Goal: Check status: Check status

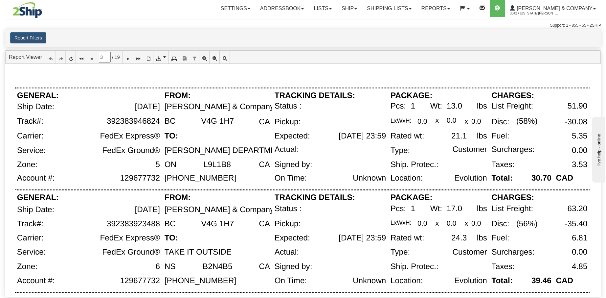
scroll to position [427, 0]
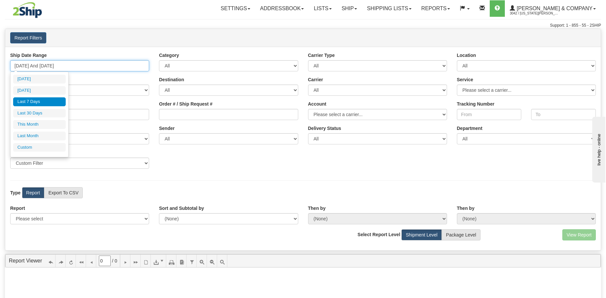
click at [95, 69] on input "[DATE] And [DATE]" at bounding box center [79, 65] width 139 height 11
click at [50, 112] on li "Last 30 Days" at bounding box center [39, 113] width 53 height 9
type input "[DATE] And [DATE]"
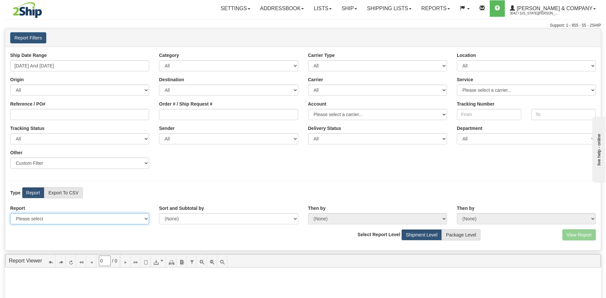
click at [46, 220] on select "Please select 1 Line Shipment Report Address Detail Basic Shipment Overview Can…" at bounding box center [79, 218] width 139 height 11
select select "Users\Tracking Detail.trdx"
click at [10, 213] on select "Please select 1 Line Shipment Report Address Detail Basic Shipment Overview Can…" at bounding box center [79, 218] width 139 height 11
click at [577, 234] on button "View Report" at bounding box center [579, 234] width 34 height 11
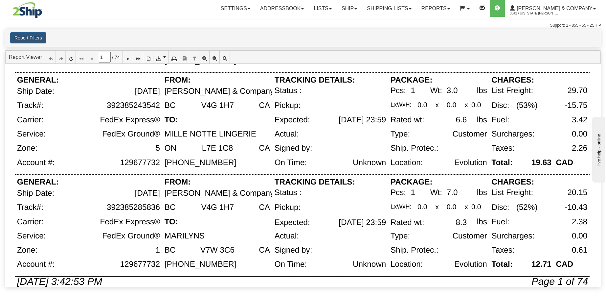
scroll to position [466, 0]
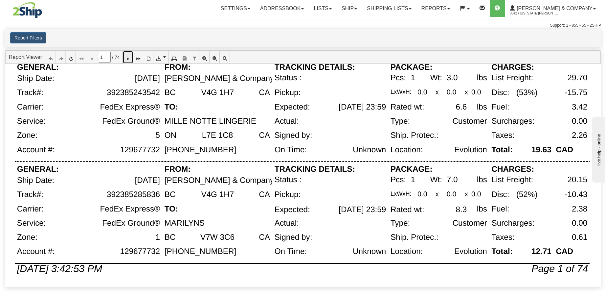
click at [130, 58] on icon at bounding box center [128, 57] width 5 height 5
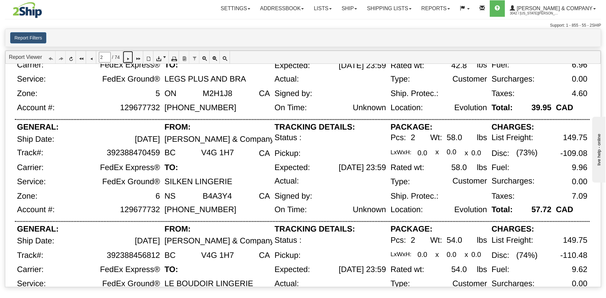
scroll to position [437, 0]
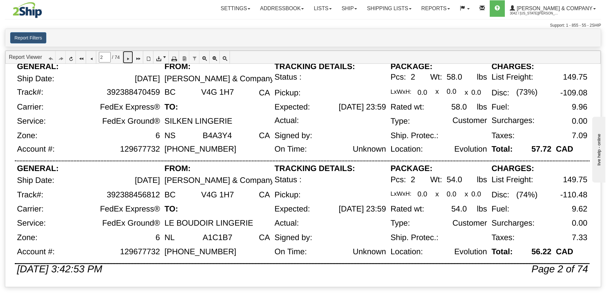
click at [130, 57] on icon at bounding box center [128, 57] width 5 height 5
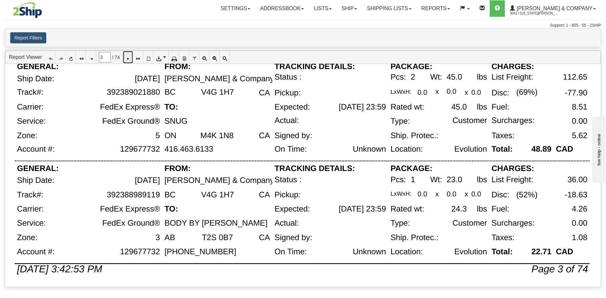
click at [130, 58] on icon at bounding box center [128, 57] width 5 height 5
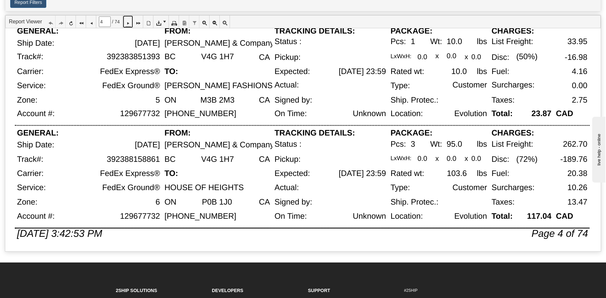
scroll to position [41, 0]
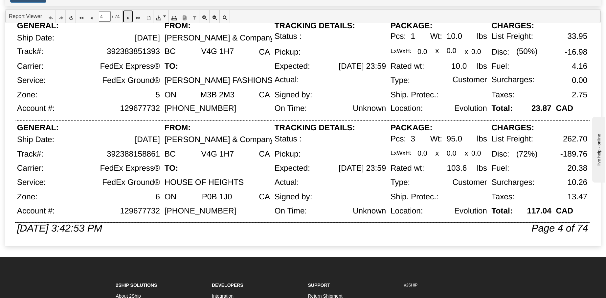
click at [130, 16] on icon at bounding box center [128, 16] width 5 height 5
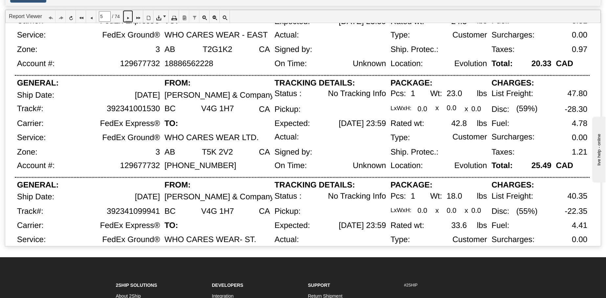
scroll to position [437, 0]
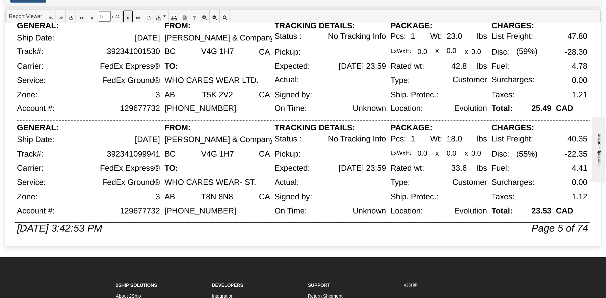
click at [130, 19] on icon at bounding box center [128, 16] width 5 height 5
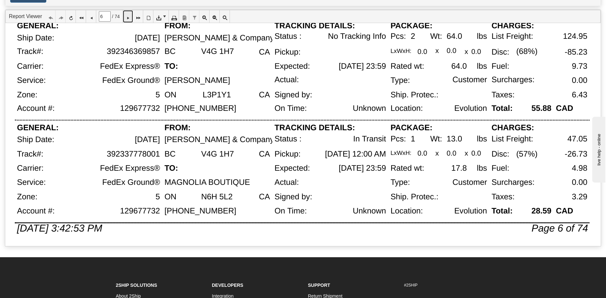
click at [130, 16] on icon at bounding box center [128, 16] width 5 height 5
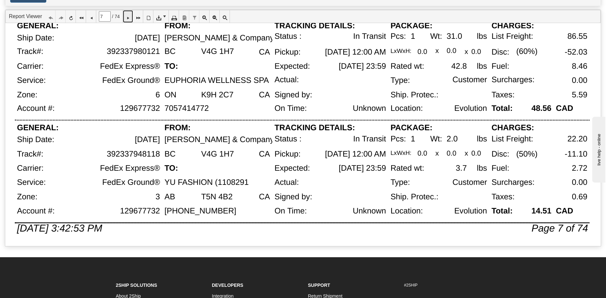
click at [130, 17] on icon at bounding box center [128, 16] width 5 height 5
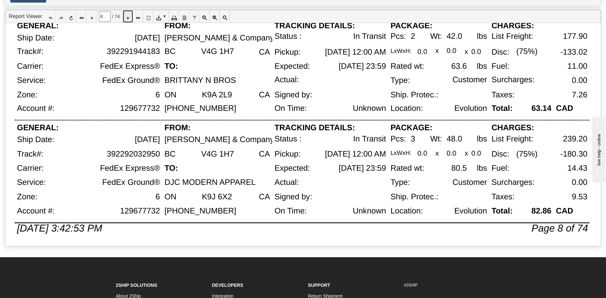
click at [130, 19] on icon at bounding box center [128, 16] width 5 height 5
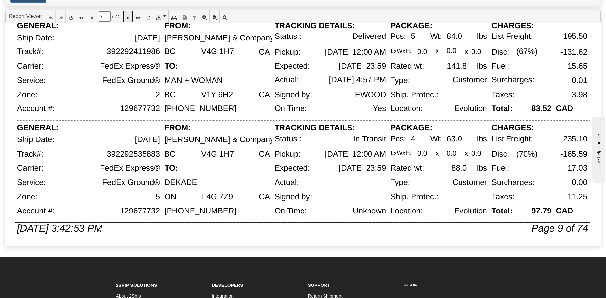
click at [128, 16] on link at bounding box center [128, 16] width 10 height 12
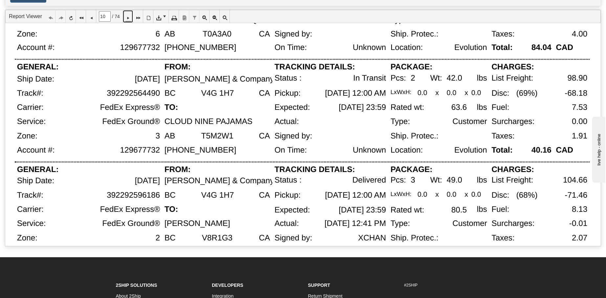
scroll to position [85, 0]
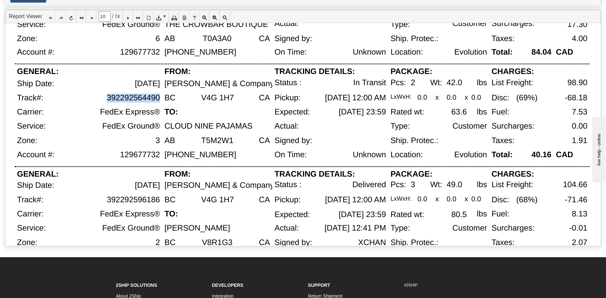
drag, startPoint x: 108, startPoint y: 98, endPoint x: 158, endPoint y: 98, distance: 50.6
click at [158, 98] on div "392292564490" at bounding box center [133, 97] width 53 height 9
copy div "392292564490"
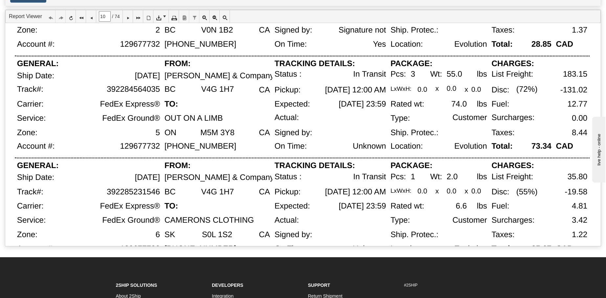
scroll to position [400, 0]
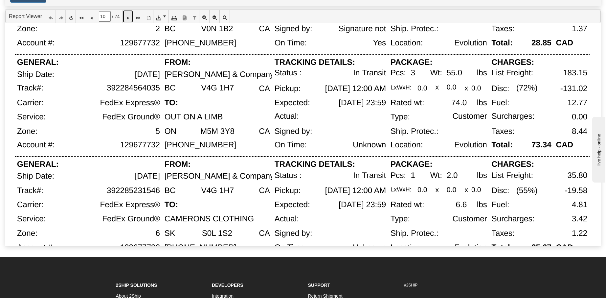
click at [130, 16] on icon at bounding box center [128, 16] width 5 height 5
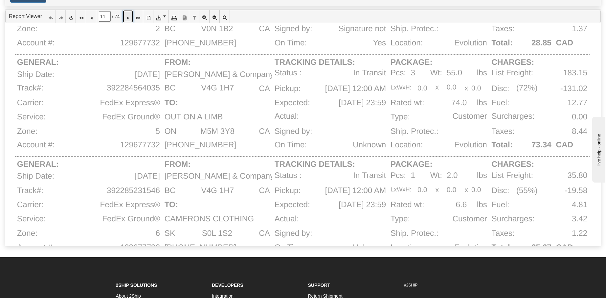
scroll to position [0, 0]
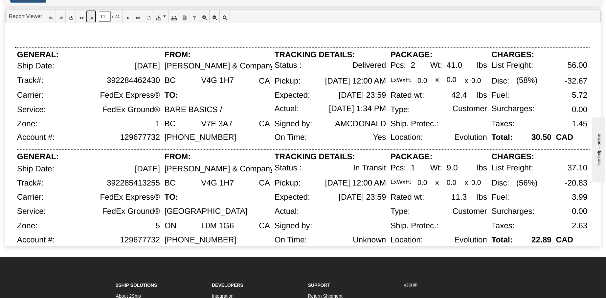
click at [93, 16] on icon at bounding box center [91, 16] width 5 height 5
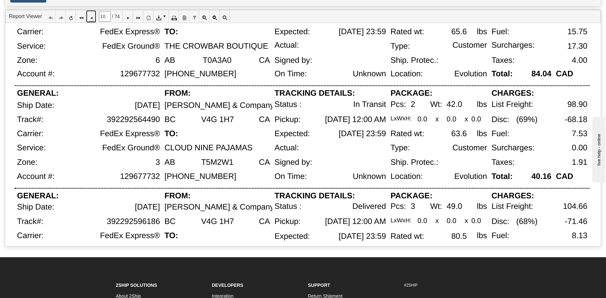
scroll to position [98, 0]
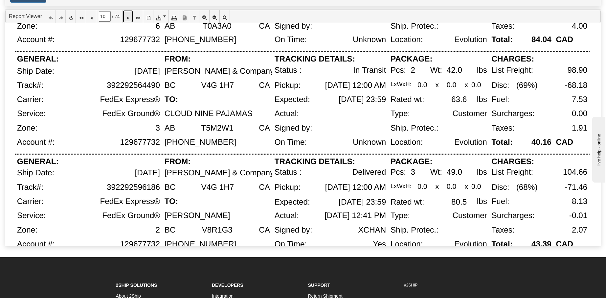
click at [130, 18] on icon at bounding box center [128, 16] width 5 height 5
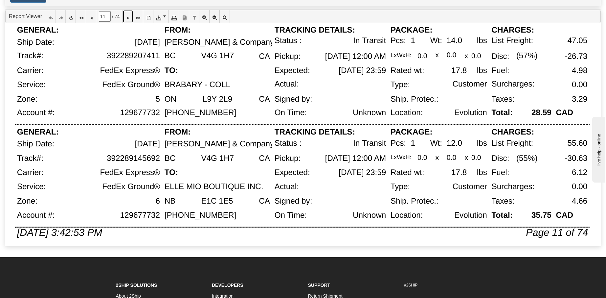
scroll to position [437, 0]
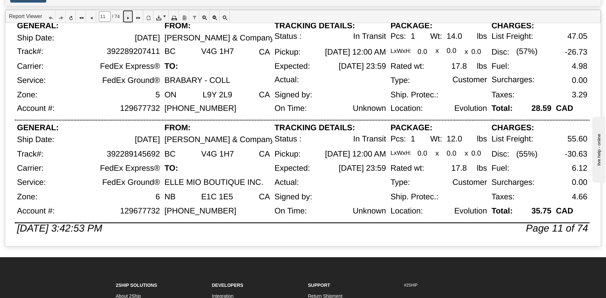
click at [130, 18] on icon at bounding box center [128, 16] width 5 height 5
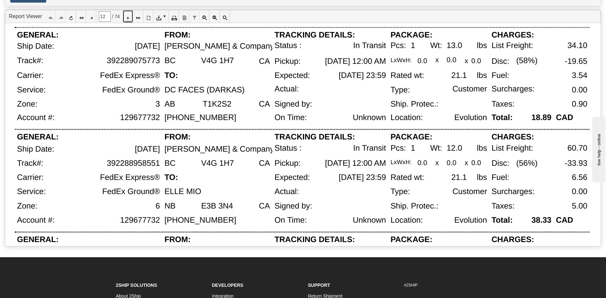
scroll to position [21, 0]
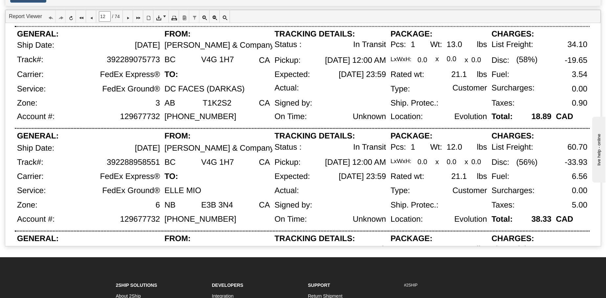
drag, startPoint x: 106, startPoint y: 60, endPoint x: 160, endPoint y: 61, distance: 53.9
click at [160, 61] on div "392289075773" at bounding box center [106, 62] width 114 height 15
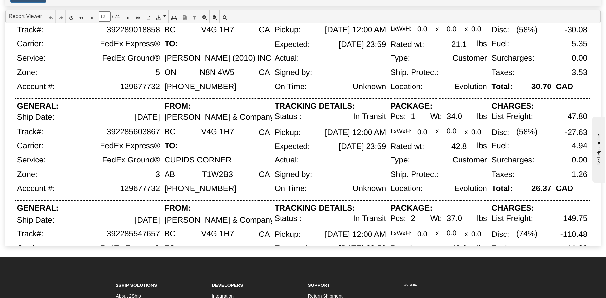
scroll to position [257, 0]
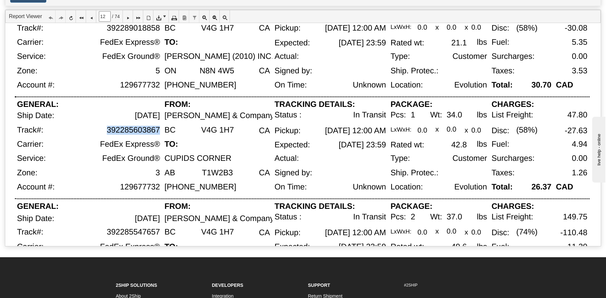
drag, startPoint x: 158, startPoint y: 130, endPoint x: 103, endPoint y: 131, distance: 55.2
click at [103, 131] on div "392285603867" at bounding box center [106, 133] width 114 height 14
copy div "392285603867"
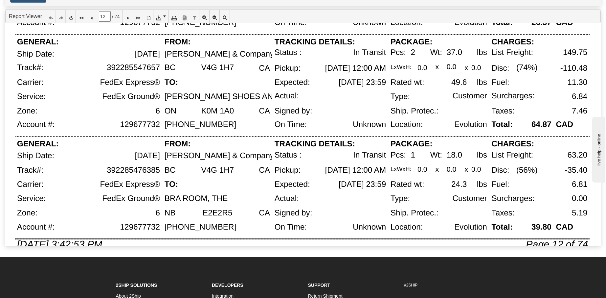
scroll to position [437, 0]
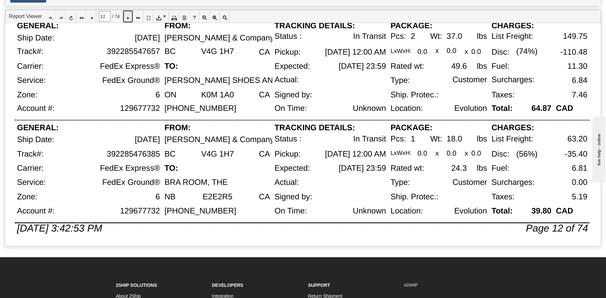
click at [130, 19] on icon at bounding box center [128, 16] width 5 height 5
click at [130, 18] on icon at bounding box center [128, 16] width 5 height 5
click at [130, 17] on icon at bounding box center [128, 16] width 5 height 5
click at [130, 19] on icon at bounding box center [128, 16] width 5 height 5
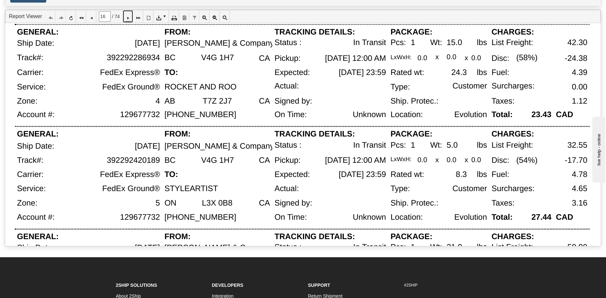
scroll to position [11, 0]
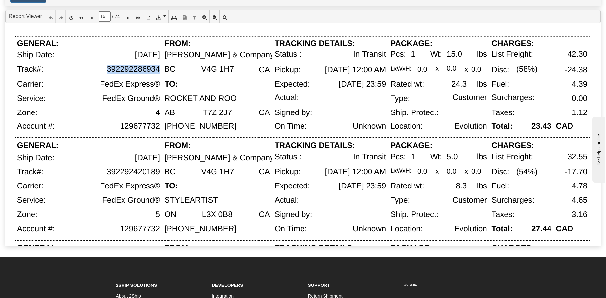
drag, startPoint x: 108, startPoint y: 70, endPoint x: 160, endPoint y: 70, distance: 51.9
click at [160, 70] on div "392292286934" at bounding box center [133, 69] width 53 height 9
copy div "392292286934"
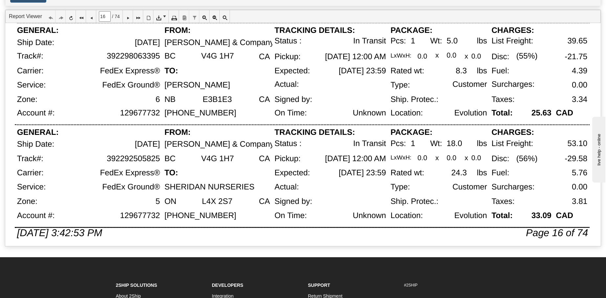
scroll to position [437, 0]
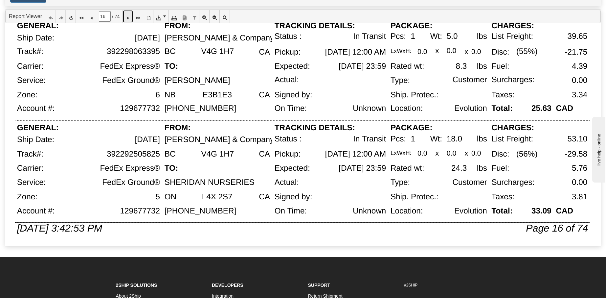
click at [130, 17] on icon at bounding box center [128, 16] width 5 height 5
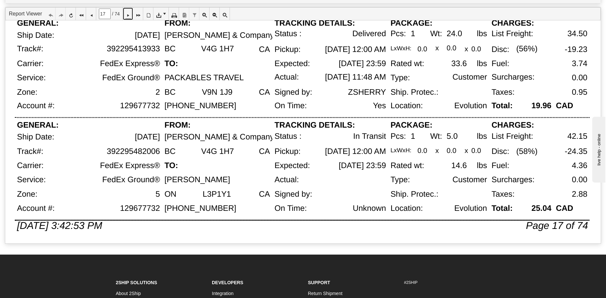
scroll to position [45, 0]
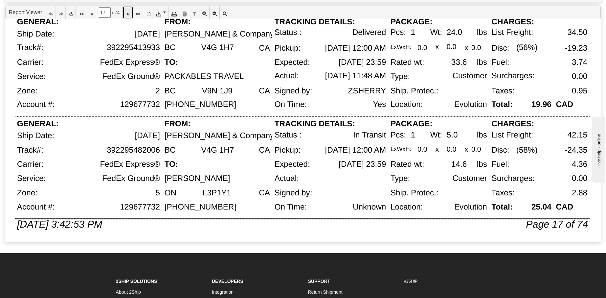
click at [130, 12] on icon at bounding box center [128, 12] width 5 height 5
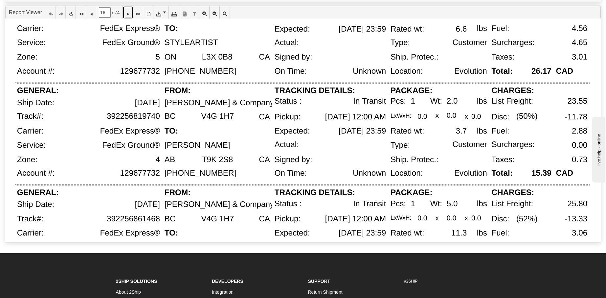
scroll to position [374, 0]
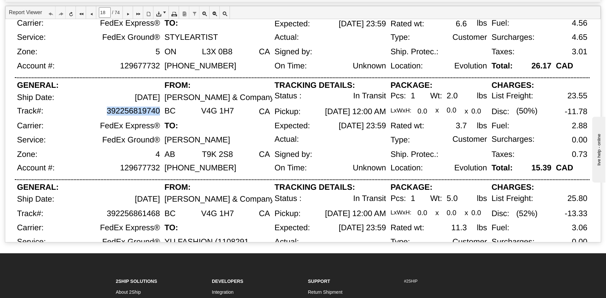
click at [160, 110] on div "392256819740" at bounding box center [106, 113] width 114 height 15
copy div "392256819740"
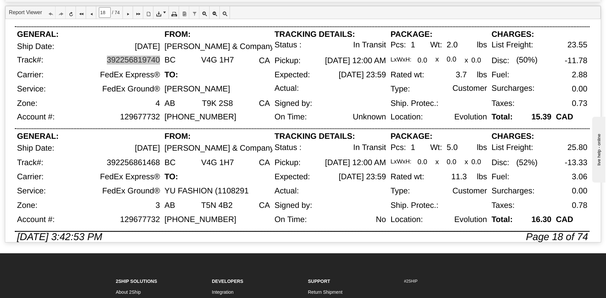
scroll to position [437, 0]
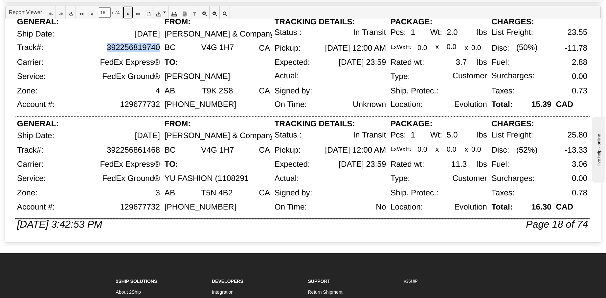
click at [130, 13] on icon at bounding box center [128, 12] width 5 height 5
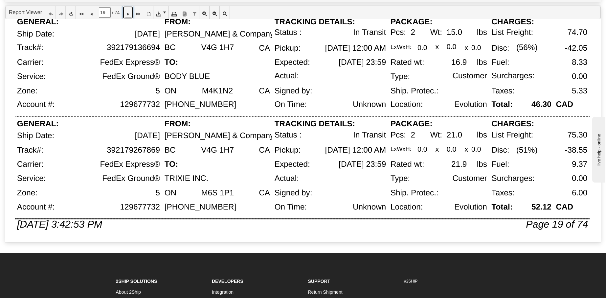
scroll to position [0, 0]
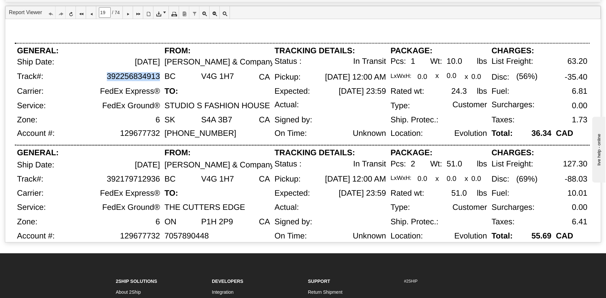
drag, startPoint x: 108, startPoint y: 76, endPoint x: 160, endPoint y: 76, distance: 51.9
click at [160, 76] on div "392256834913" at bounding box center [106, 79] width 114 height 15
copy div "392256834913"
drag, startPoint x: 107, startPoint y: 179, endPoint x: 159, endPoint y: 179, distance: 51.6
click at [159, 179] on div "392179712936" at bounding box center [133, 178] width 53 height 9
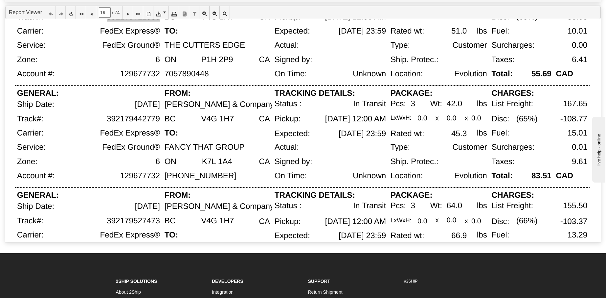
scroll to position [163, 0]
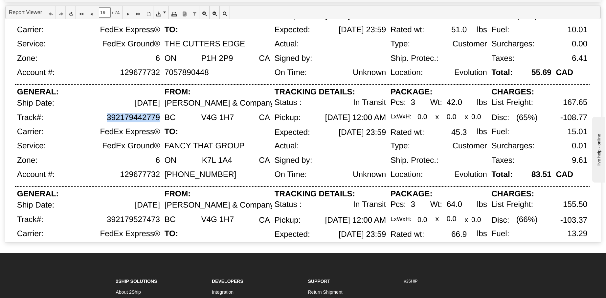
drag, startPoint x: 105, startPoint y: 117, endPoint x: 163, endPoint y: 118, distance: 58.2
click at [159, 117] on div "392179442779" at bounding box center [106, 120] width 114 height 14
copy div "392179442779"
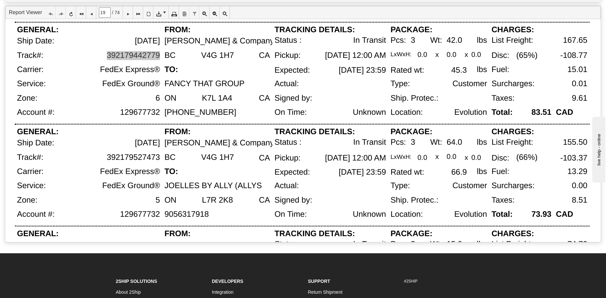
scroll to position [242, 0]
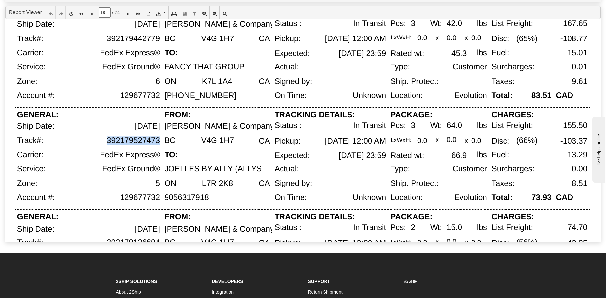
drag, startPoint x: 108, startPoint y: 142, endPoint x: 160, endPoint y: 141, distance: 51.9
click at [160, 141] on div "392179527473" at bounding box center [133, 140] width 53 height 9
copy div "392179527473"
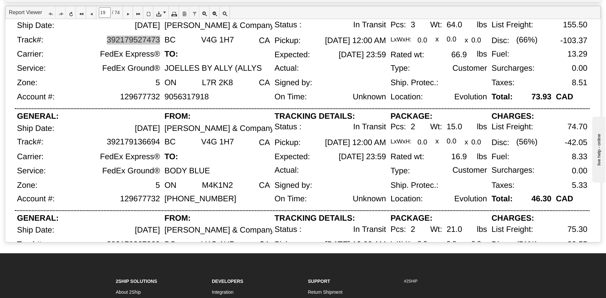
scroll to position [344, 0]
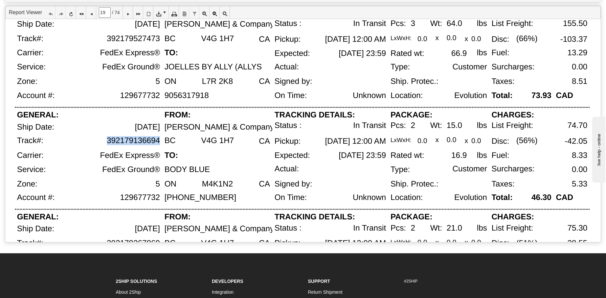
drag, startPoint x: 158, startPoint y: 142, endPoint x: 108, endPoint y: 144, distance: 50.3
click at [108, 144] on div "392179136694" at bounding box center [133, 140] width 53 height 9
copy div "392179136694"
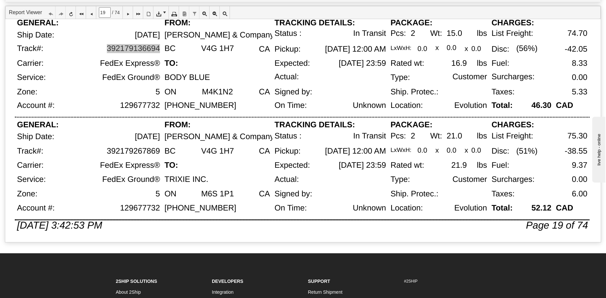
scroll to position [437, 0]
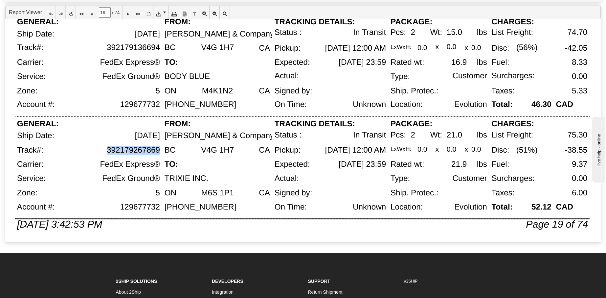
drag, startPoint x: 107, startPoint y: 150, endPoint x: 158, endPoint y: 148, distance: 50.9
click at [158, 148] on div "392179267869" at bounding box center [133, 150] width 53 height 9
copy div "392179267869"
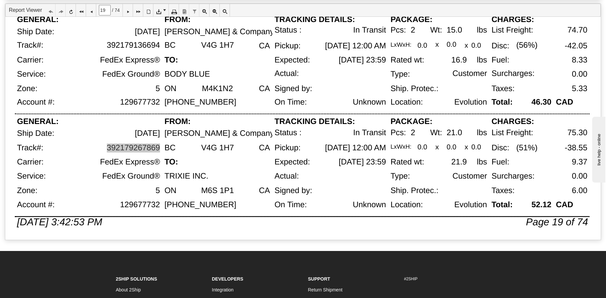
scroll to position [47, 0]
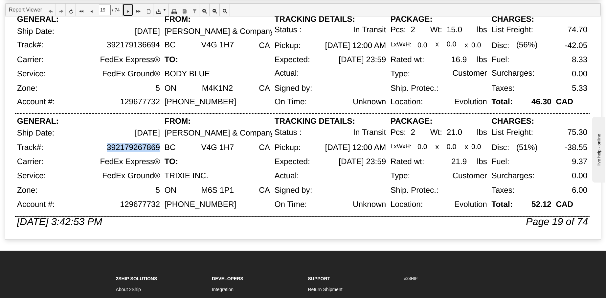
click at [130, 10] on icon at bounding box center [128, 10] width 5 height 5
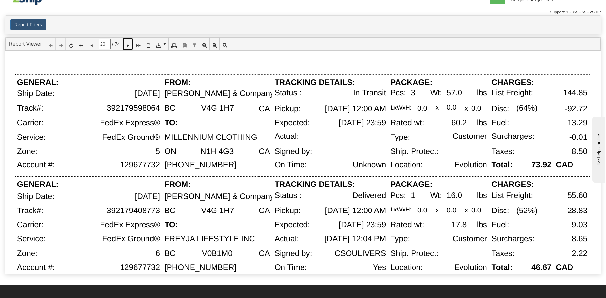
scroll to position [13, 0]
click at [158, 121] on div "FedEx Express®" at bounding box center [130, 123] width 60 height 9
drag, startPoint x: 107, startPoint y: 108, endPoint x: 160, endPoint y: 108, distance: 52.9
click at [160, 108] on div "392179598064" at bounding box center [106, 111] width 114 height 15
copy div "392179598064"
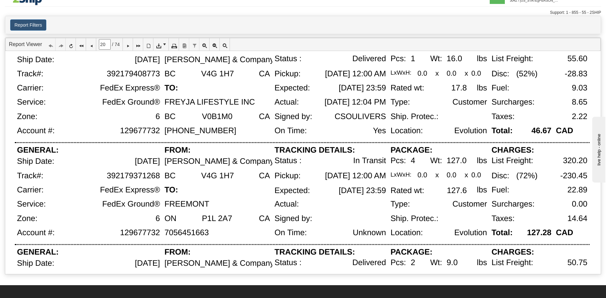
scroll to position [147, 0]
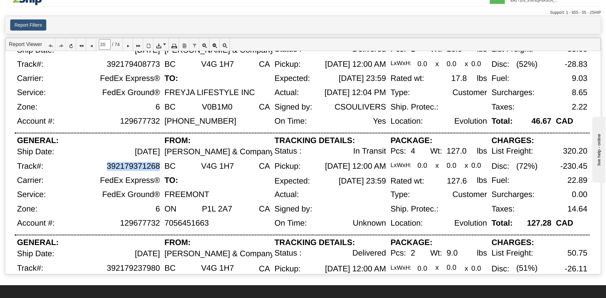
drag, startPoint x: 107, startPoint y: 165, endPoint x: 160, endPoint y: 166, distance: 52.9
click at [160, 166] on div "392179371268" at bounding box center [133, 166] width 53 height 9
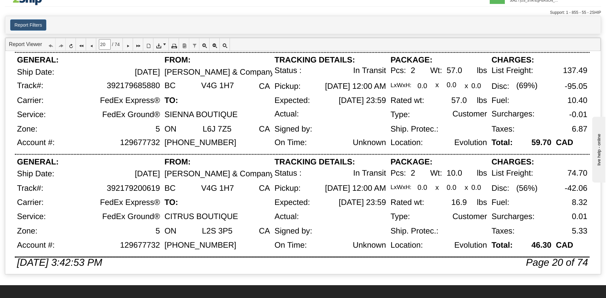
scroll to position [437, 0]
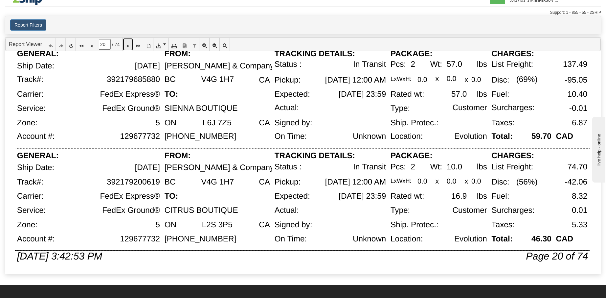
click at [130, 44] on icon at bounding box center [128, 44] width 5 height 5
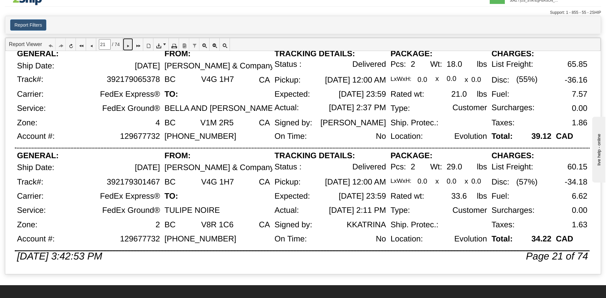
click at [128, 47] on link at bounding box center [128, 44] width 10 height 12
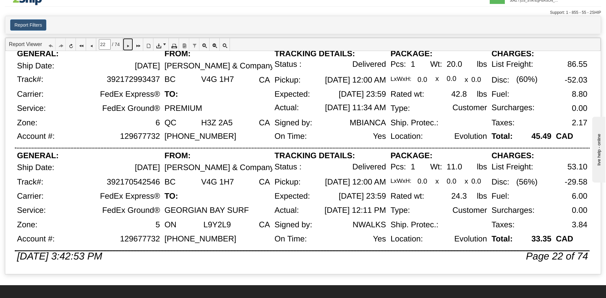
click at [130, 45] on icon at bounding box center [128, 44] width 5 height 5
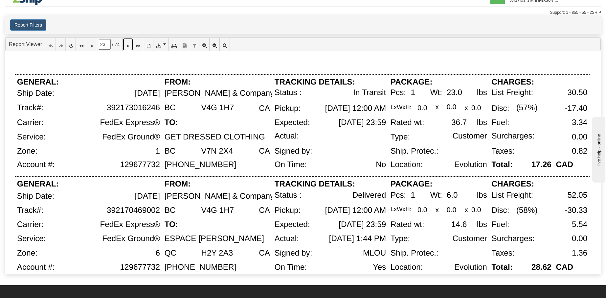
scroll to position [0, 0]
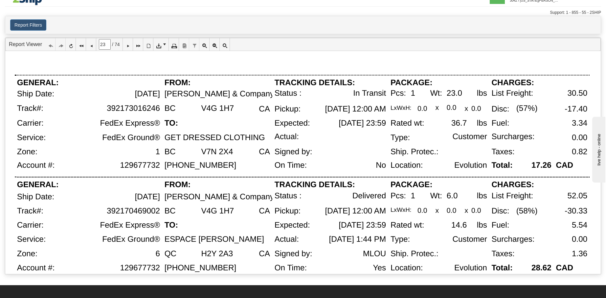
click at [166, 133] on div "GET DRESSED CLOTHING" at bounding box center [215, 137] width 101 height 9
drag, startPoint x: 106, startPoint y: 107, endPoint x: 159, endPoint y: 108, distance: 52.2
click at [159, 108] on div "392173016246" at bounding box center [133, 108] width 53 height 9
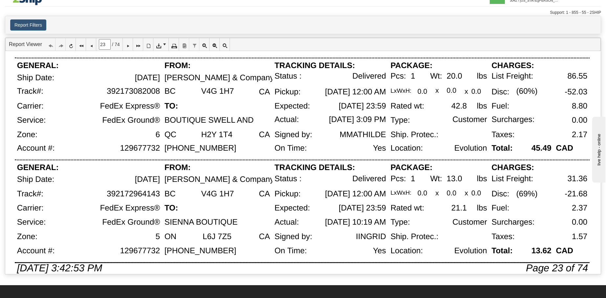
scroll to position [437, 0]
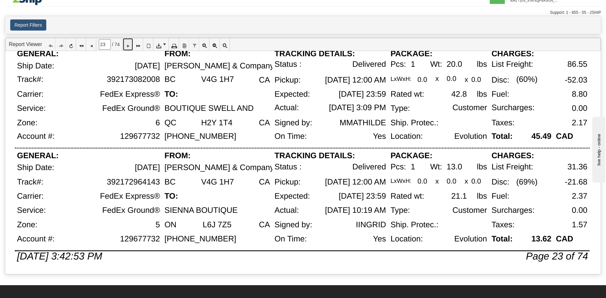
click at [129, 45] on icon at bounding box center [128, 44] width 5 height 5
click at [130, 45] on icon at bounding box center [128, 44] width 5 height 5
click at [130, 47] on icon at bounding box center [128, 44] width 5 height 5
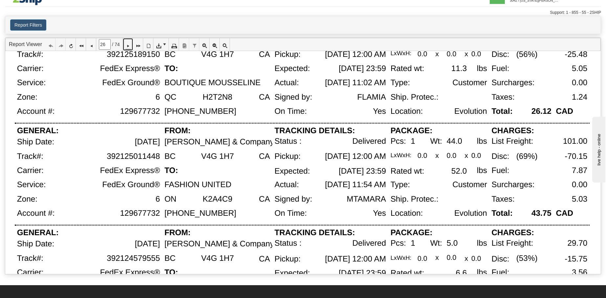
scroll to position [83, 0]
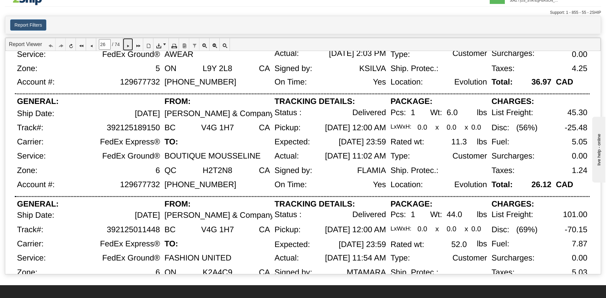
click at [129, 47] on icon at bounding box center [128, 44] width 5 height 5
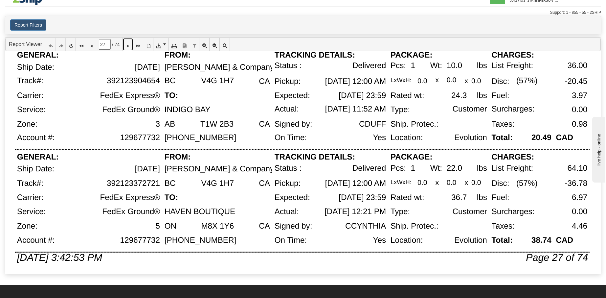
scroll to position [437, 0]
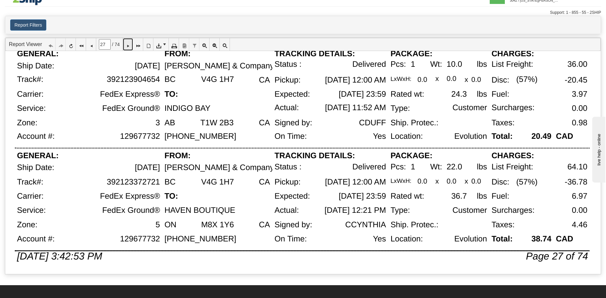
click at [130, 44] on icon at bounding box center [128, 44] width 5 height 5
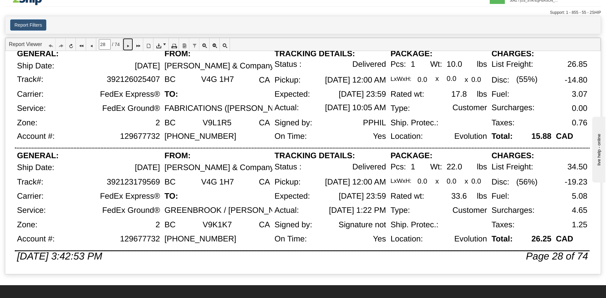
click at [130, 46] on icon at bounding box center [128, 44] width 5 height 5
click at [129, 40] on link at bounding box center [128, 44] width 10 height 12
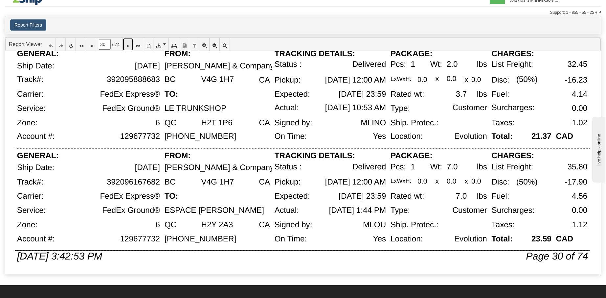
click at [130, 45] on icon at bounding box center [128, 44] width 5 height 5
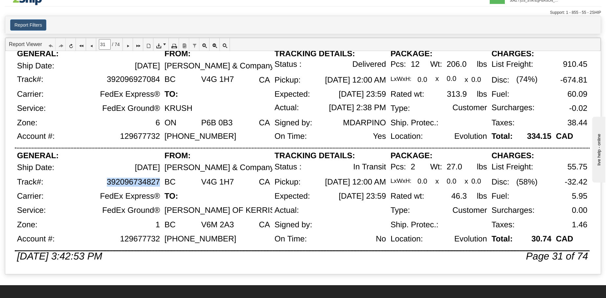
drag, startPoint x: 107, startPoint y: 184, endPoint x: 160, endPoint y: 182, distance: 52.3
click at [160, 182] on div "392096734827" at bounding box center [133, 181] width 53 height 9
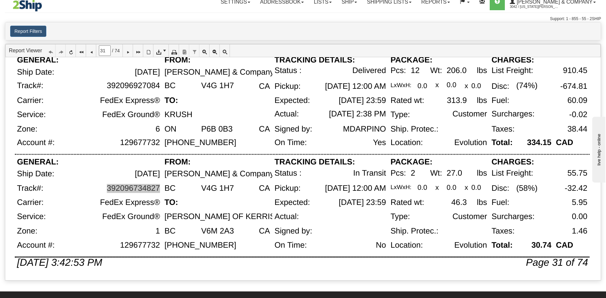
scroll to position [0, 0]
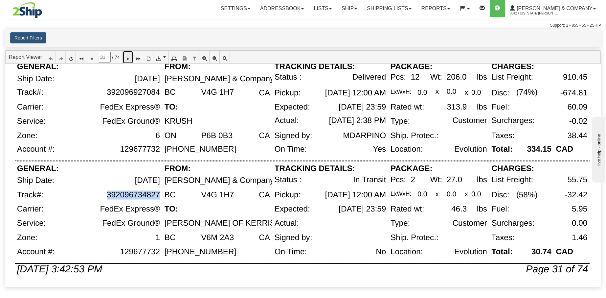
click at [130, 59] on icon at bounding box center [128, 57] width 5 height 5
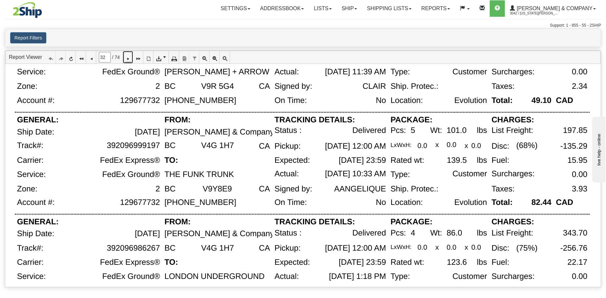
scroll to position [437, 0]
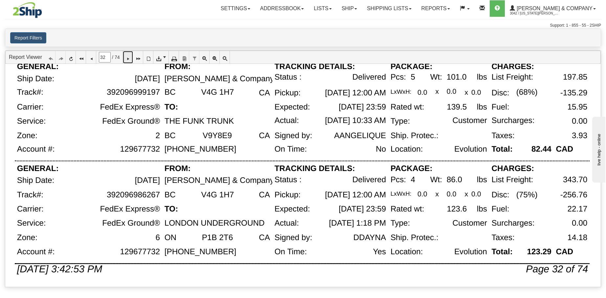
click at [130, 57] on icon at bounding box center [128, 57] width 5 height 5
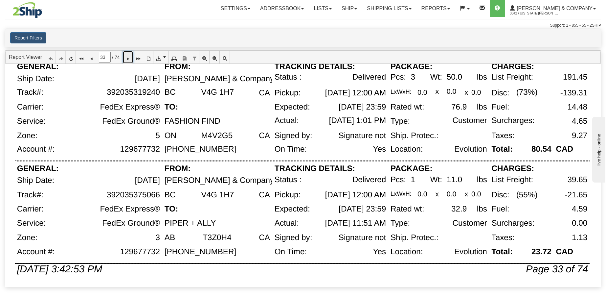
scroll to position [0, 0]
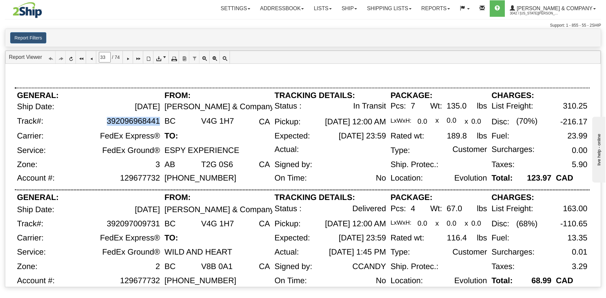
drag, startPoint x: 108, startPoint y: 122, endPoint x: 160, endPoint y: 122, distance: 51.9
click at [160, 122] on div "392096968441" at bounding box center [133, 121] width 53 height 9
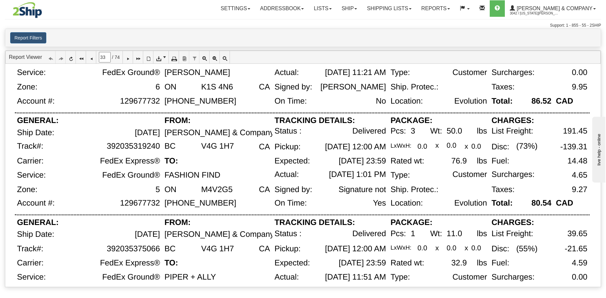
scroll to position [437, 0]
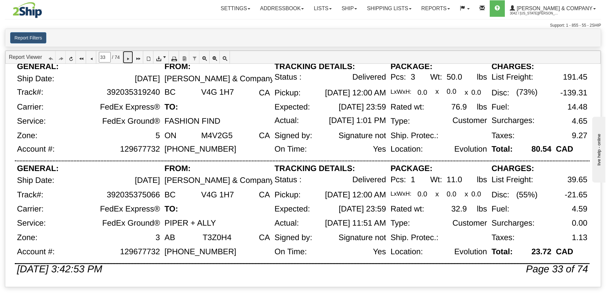
click at [130, 59] on icon at bounding box center [128, 57] width 5 height 5
click at [128, 57] on link at bounding box center [128, 57] width 10 height 12
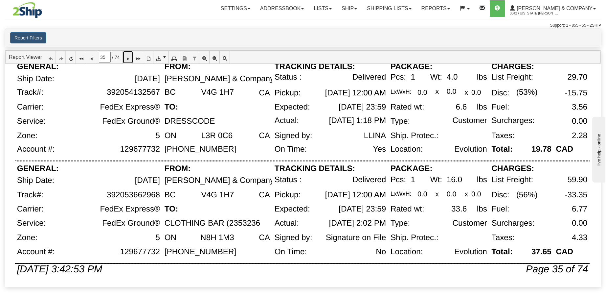
click at [130, 58] on icon at bounding box center [128, 57] width 5 height 5
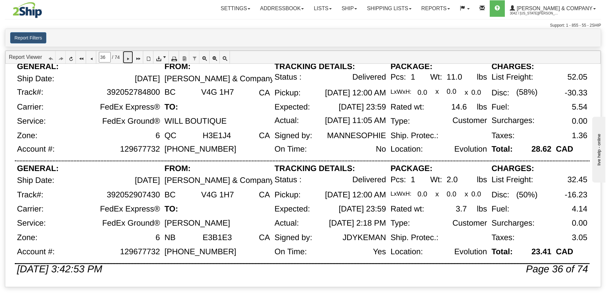
click at [129, 56] on link at bounding box center [128, 57] width 10 height 12
type input "37"
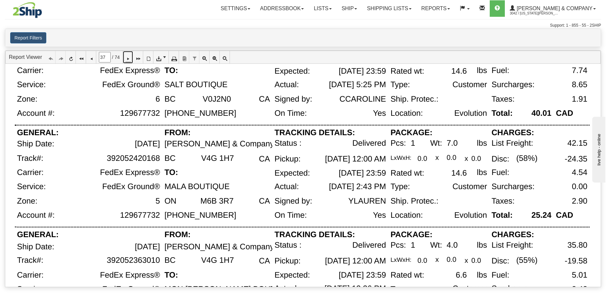
scroll to position [220, 0]
